Goal: Task Accomplishment & Management: Manage account settings

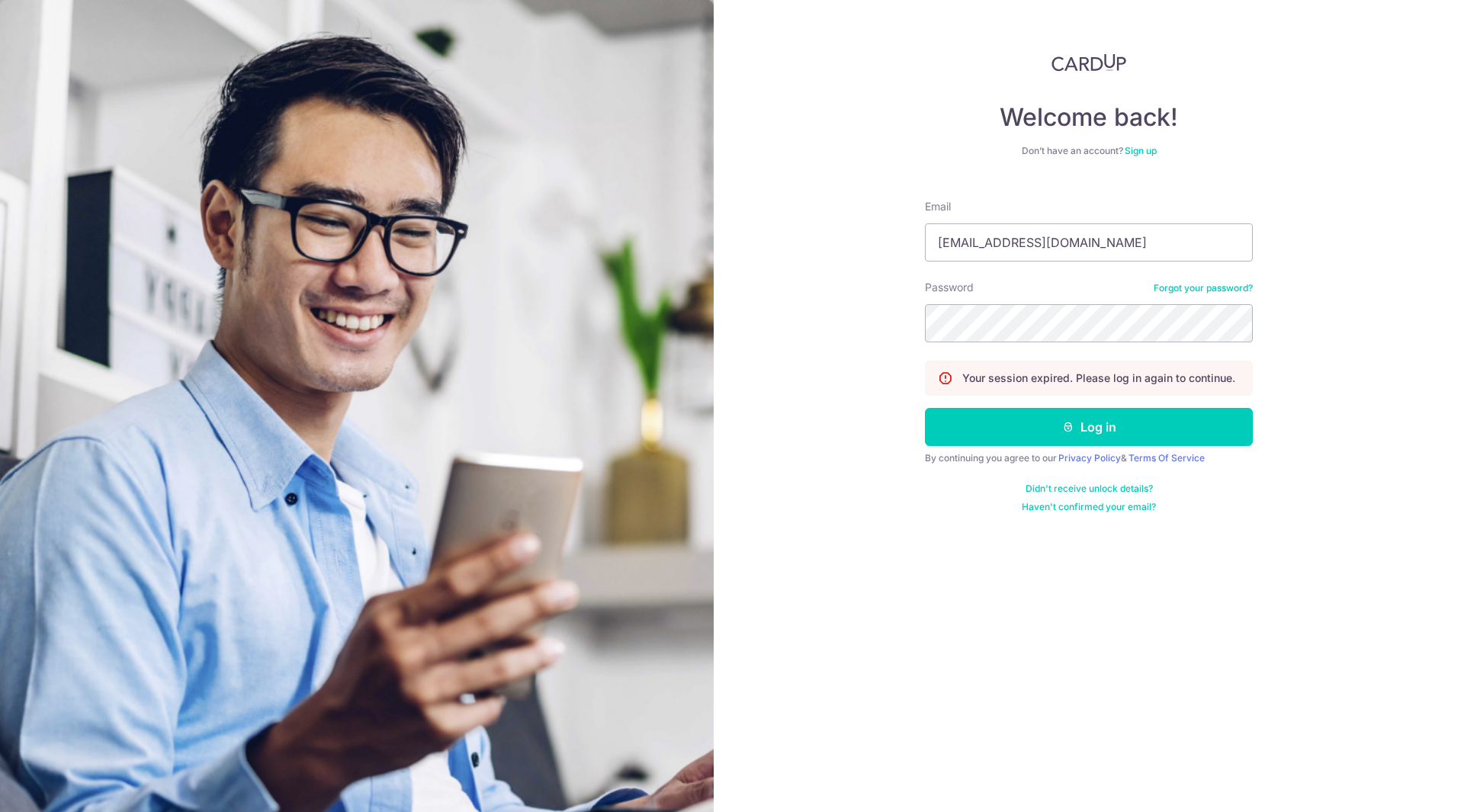
click at [1082, 436] on button "Log in" at bounding box center [1089, 427] width 328 height 38
